Goal: Task Accomplishment & Management: Manage account settings

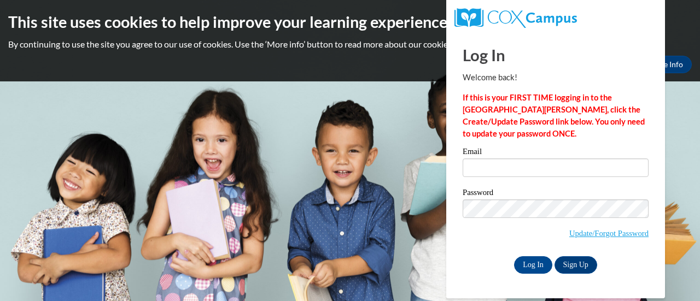
type input "[EMAIL_ADDRESS][DOMAIN_NAME]"
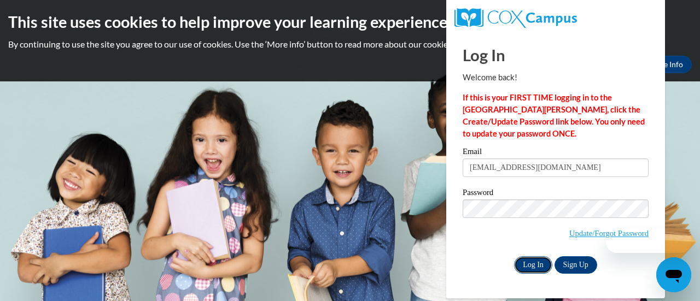
click at [539, 264] on input "Log In" at bounding box center [533, 264] width 38 height 17
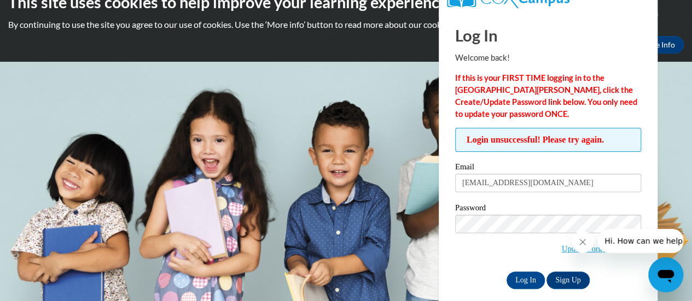
scroll to position [31, 0]
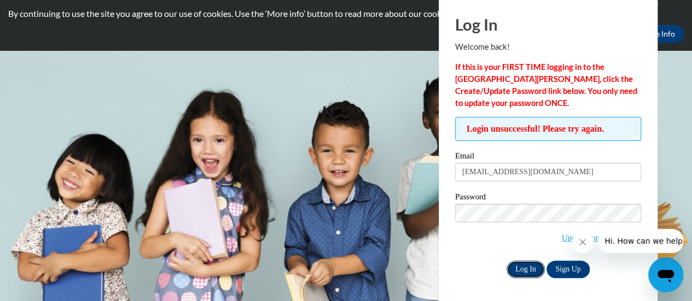
click at [523, 269] on input "Log In" at bounding box center [525, 269] width 38 height 17
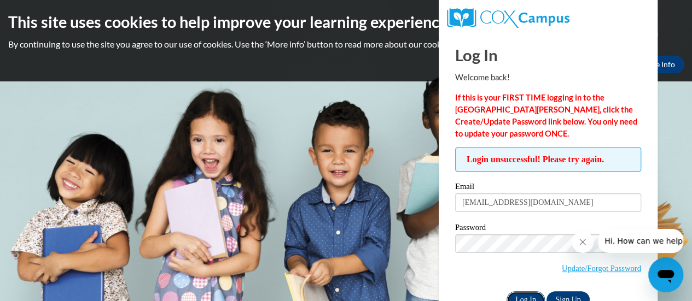
click at [528, 296] on input "Log In" at bounding box center [525, 299] width 38 height 17
click at [586, 267] on link "Update/Forgot Password" at bounding box center [601, 268] width 79 height 9
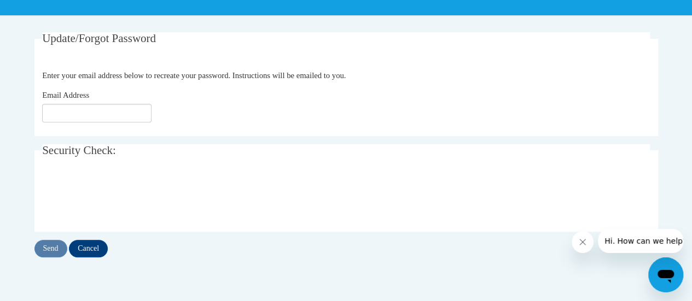
scroll to position [219, 0]
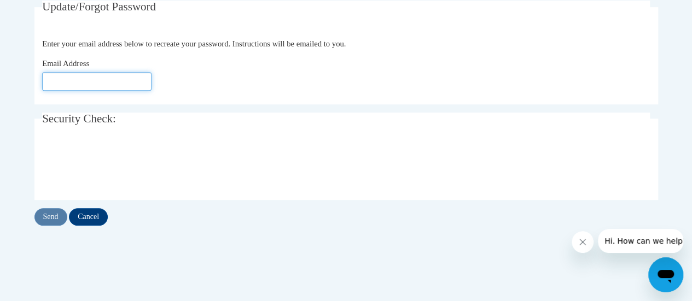
click at [137, 81] on input "Email Address" at bounding box center [96, 81] width 109 height 19
type input "[EMAIL_ADDRESS][DOMAIN_NAME]"
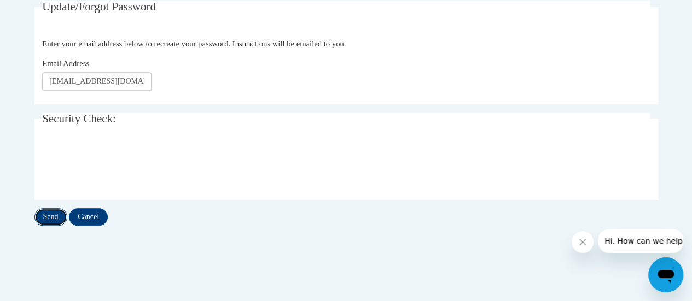
click at [58, 218] on input "Send" at bounding box center [50, 216] width 33 height 17
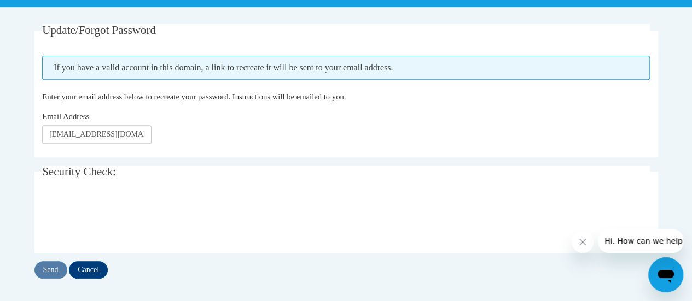
scroll to position [219, 0]
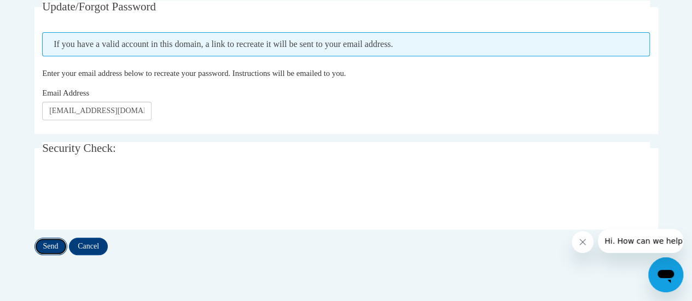
click at [60, 247] on input "Send" at bounding box center [50, 246] width 33 height 17
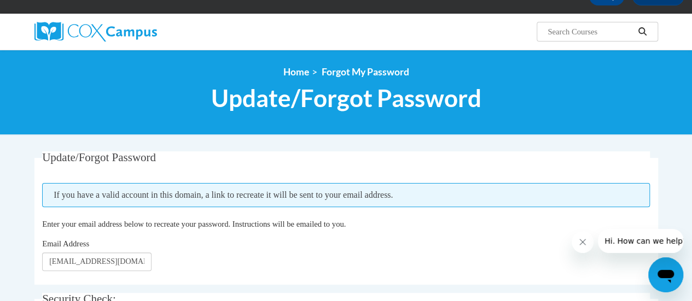
scroll to position [219, 0]
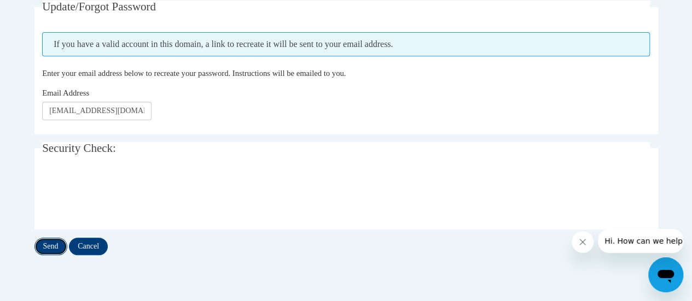
click at [50, 247] on input "Send" at bounding box center [50, 246] width 33 height 17
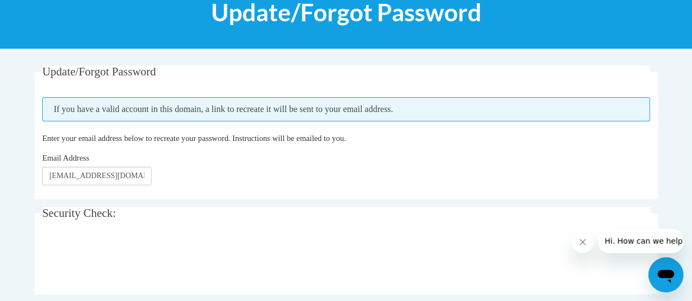
scroll to position [157, 0]
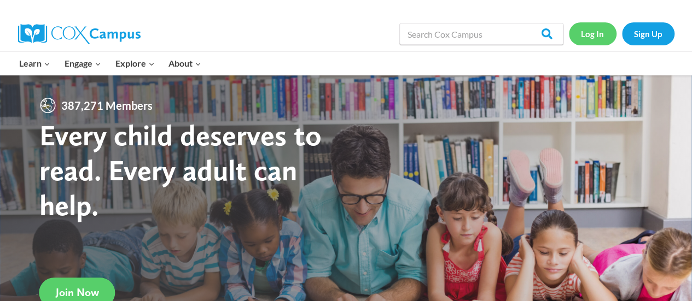
click at [591, 28] on link "Log In" at bounding box center [593, 33] width 48 height 22
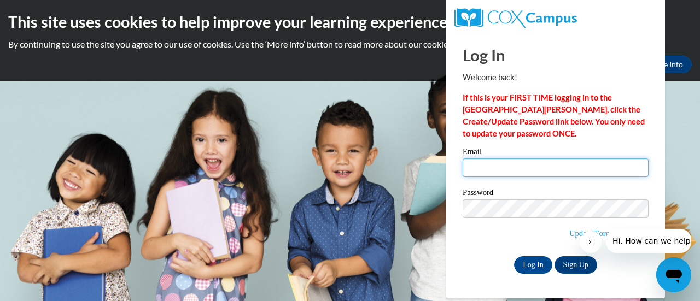
click at [524, 176] on input "Email" at bounding box center [556, 168] width 186 height 19
type input "[EMAIL_ADDRESS][DOMAIN_NAME]"
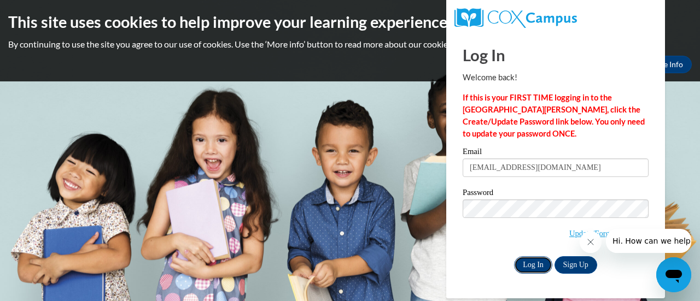
click at [537, 260] on input "Log In" at bounding box center [533, 264] width 38 height 17
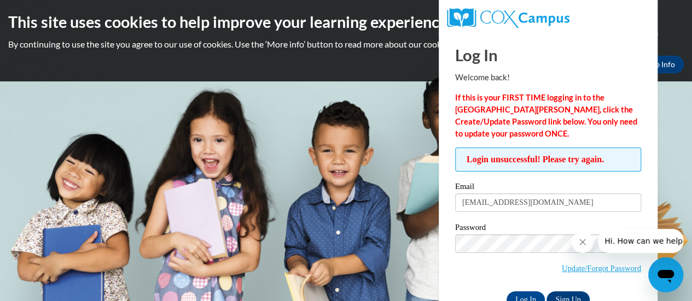
scroll to position [31, 0]
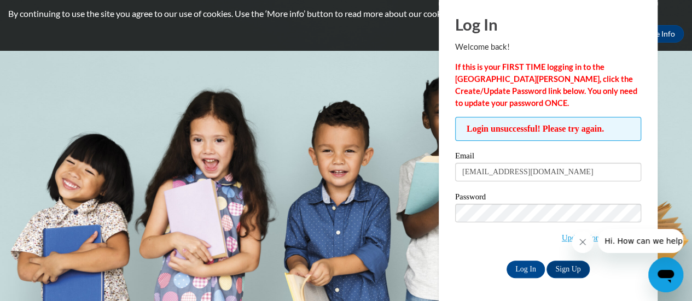
click at [552, 250] on div "Password Update/Forgot Password" at bounding box center [548, 225] width 186 height 65
click at [584, 242] on icon "Close message from company" at bounding box center [582, 242] width 9 height 9
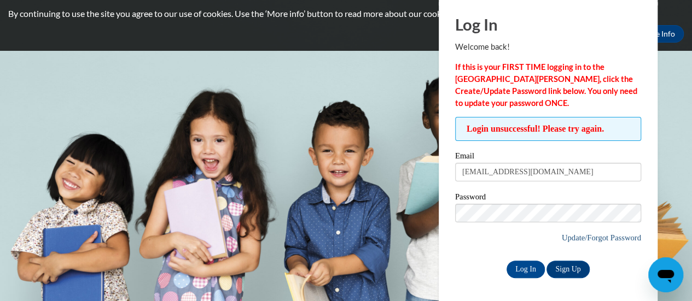
click at [584, 237] on link "Update/Forgot Password" at bounding box center [601, 238] width 79 height 9
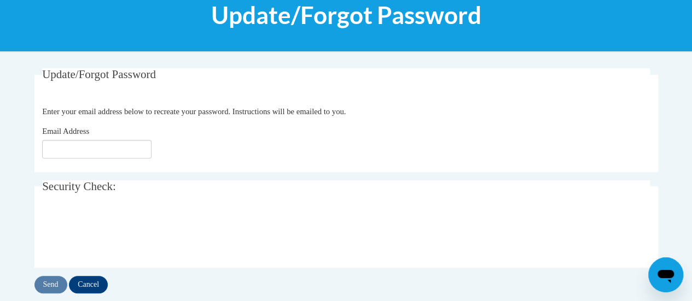
scroll to position [164, 0]
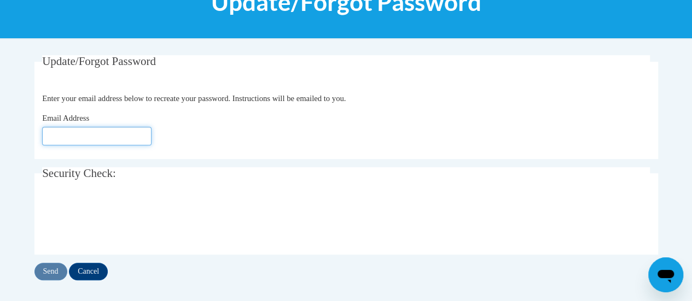
click at [121, 134] on input "Email Address" at bounding box center [96, 136] width 109 height 19
type input "[EMAIL_ADDRESS][DOMAIN_NAME]"
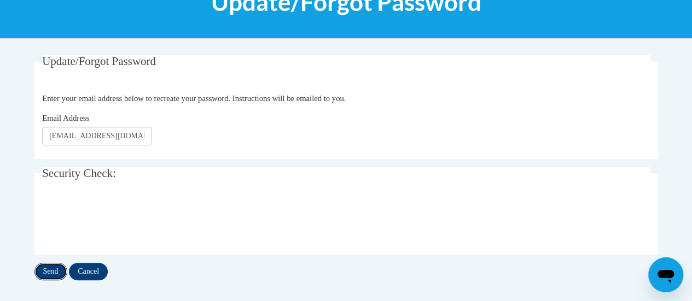
click at [53, 270] on input "Send" at bounding box center [50, 271] width 33 height 17
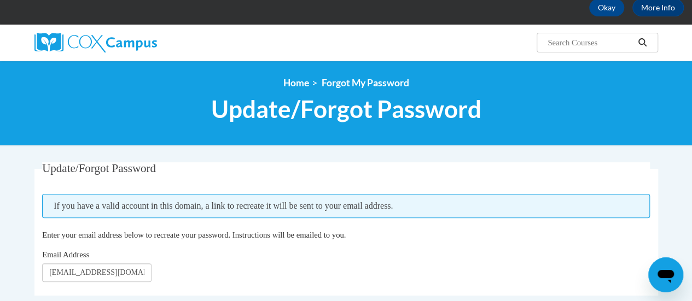
scroll to position [164, 0]
